Goal: Navigation & Orientation: Go to known website

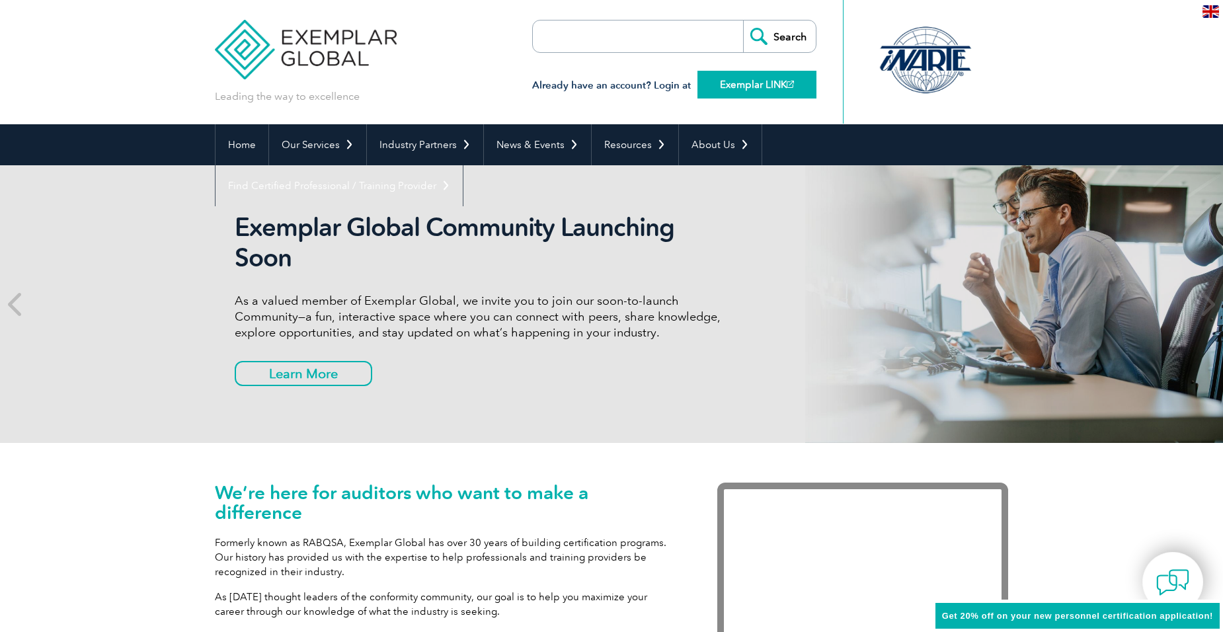
drag, startPoint x: 0, startPoint y: 0, endPoint x: 739, endPoint y: 87, distance: 744.3
click at [739, 87] on link "Exemplar LINK" at bounding box center [757, 85] width 119 height 28
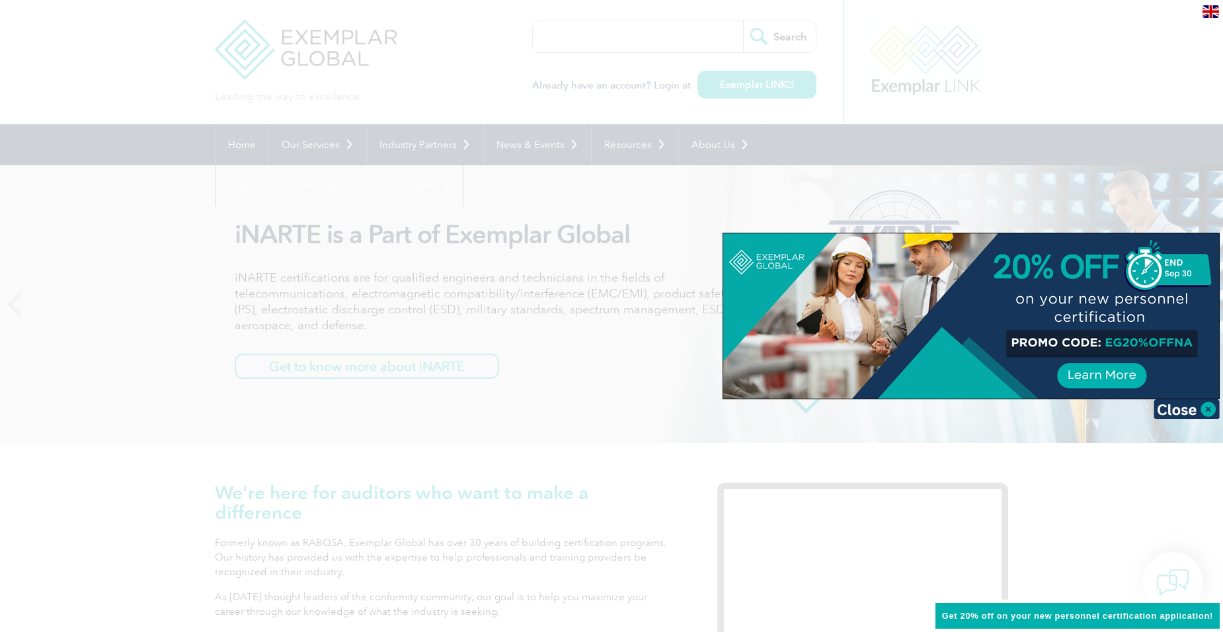
click at [610, 257] on div at bounding box center [611, 316] width 1223 height 632
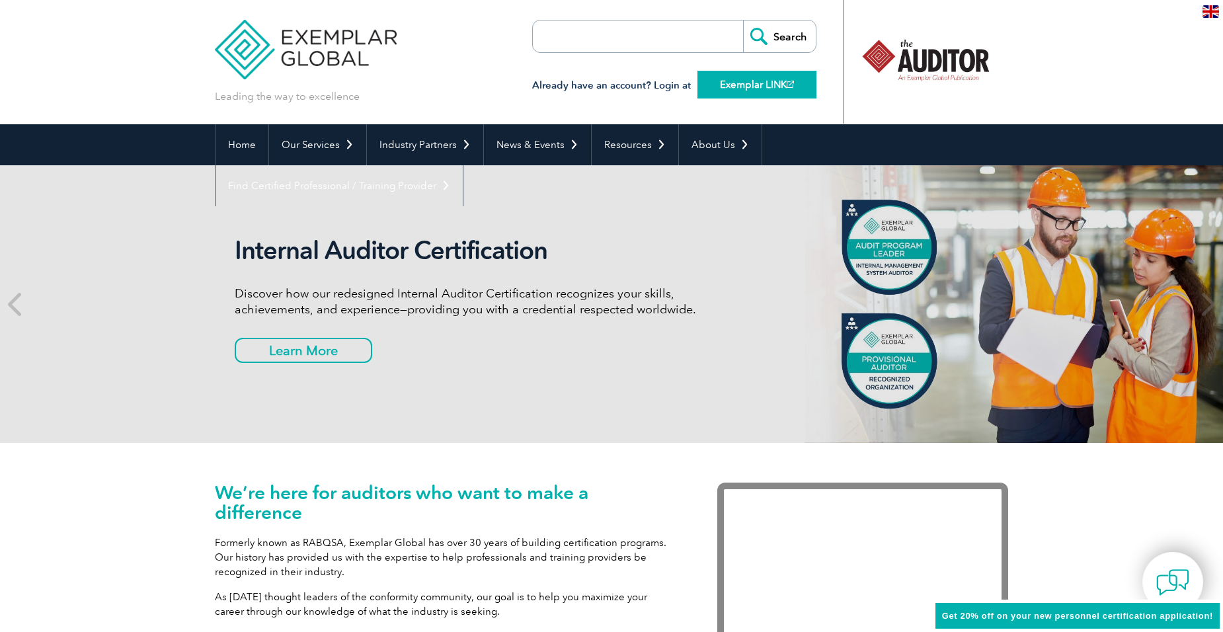
click at [754, 78] on link "Exemplar LINK" at bounding box center [757, 85] width 119 height 28
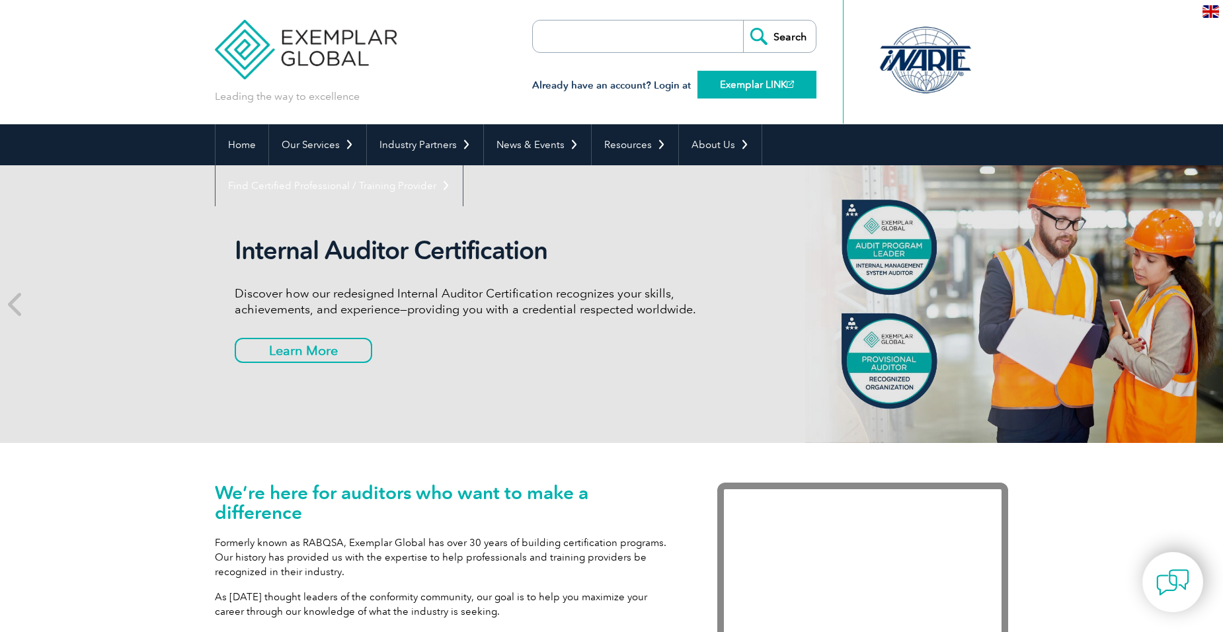
click at [743, 84] on link "Exemplar LINK" at bounding box center [757, 85] width 119 height 28
